Goal: Information Seeking & Learning: Learn about a topic

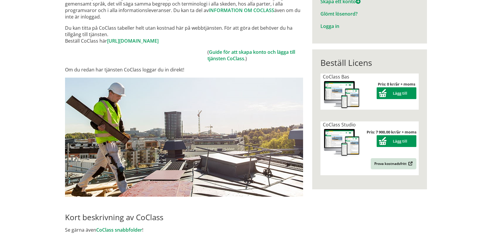
scroll to position [88, 0]
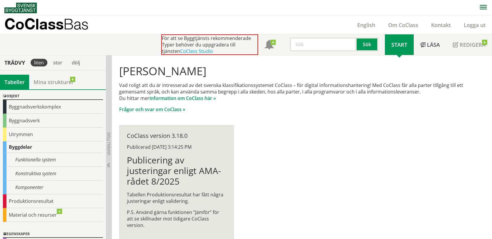
scroll to position [24, 0]
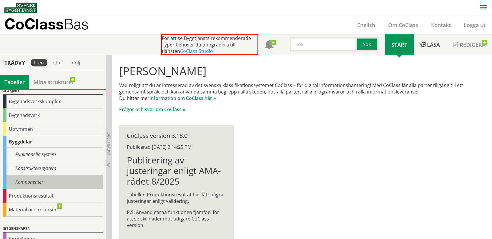
click at [16, 181] on div "Komponenter" at bounding box center [53, 182] width 100 height 14
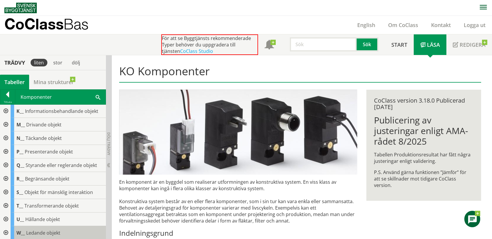
scroll to position [70, 0]
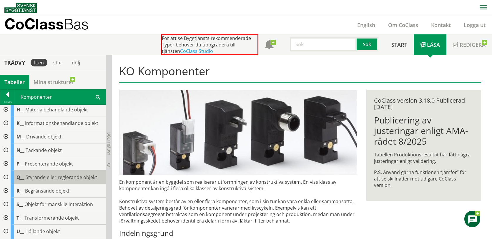
click at [31, 179] on span "Styrande eller reglerande objekt" at bounding box center [61, 177] width 71 height 6
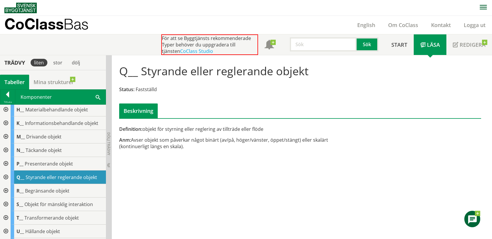
click at [6, 176] on div at bounding box center [5, 178] width 11 height 14
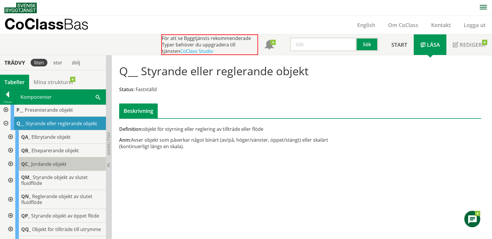
scroll to position [128, 0]
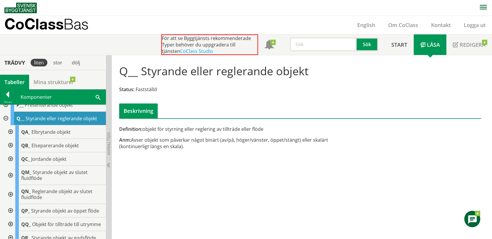
click at [10, 193] on div at bounding box center [10, 194] width 11 height 19
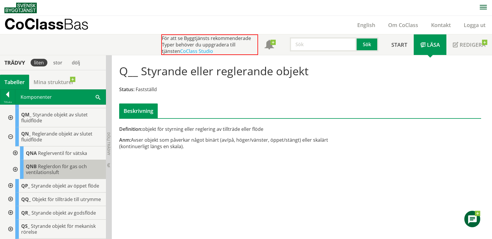
scroll to position [158, 0]
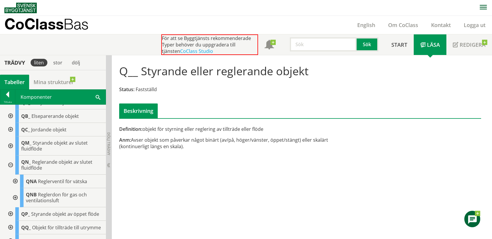
click at [10, 145] on div at bounding box center [10, 145] width 11 height 19
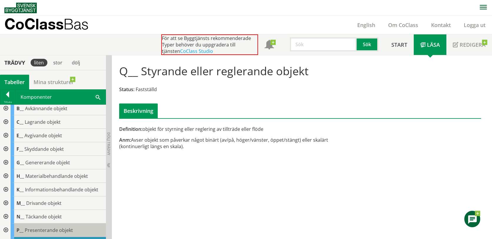
scroll to position [0, 0]
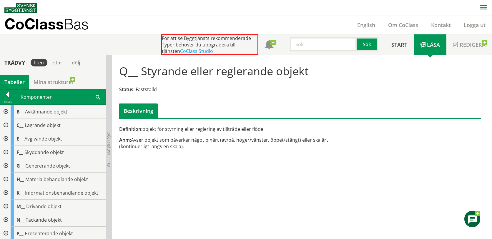
click at [5, 138] on div at bounding box center [5, 139] width 11 height 14
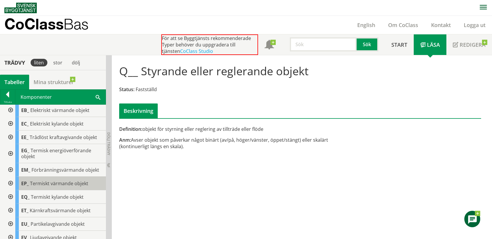
scroll to position [59, 0]
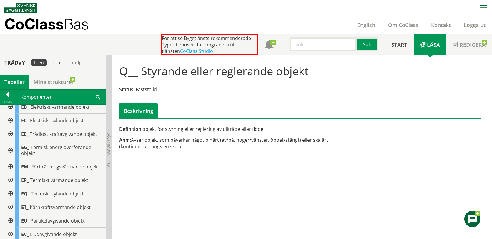
click at [10, 149] on div at bounding box center [10, 150] width 11 height 19
click at [14, 193] on div at bounding box center [14, 194] width 11 height 14
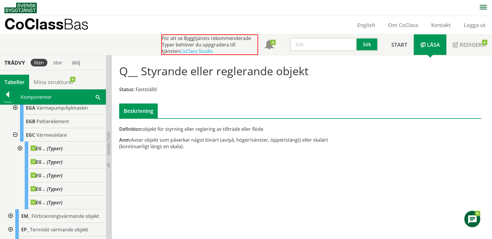
scroll to position [118, 0]
click at [62, 8] on nav at bounding box center [247, 8] width 487 height 16
